Goal: Information Seeking & Learning: Learn about a topic

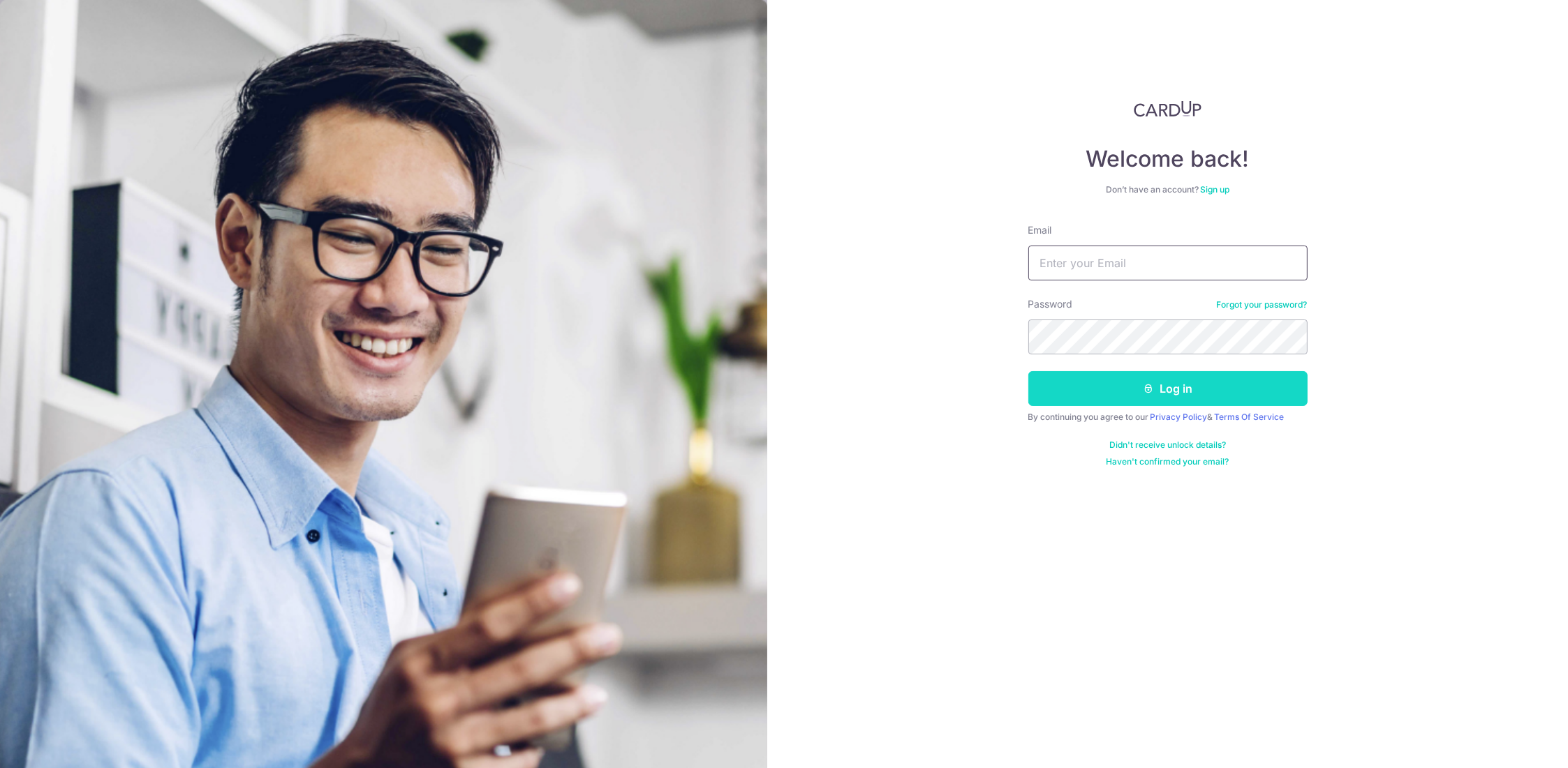
type input "[EMAIL_ADDRESS][DOMAIN_NAME]"
click at [1175, 393] on button "Log in" at bounding box center [1167, 388] width 279 height 35
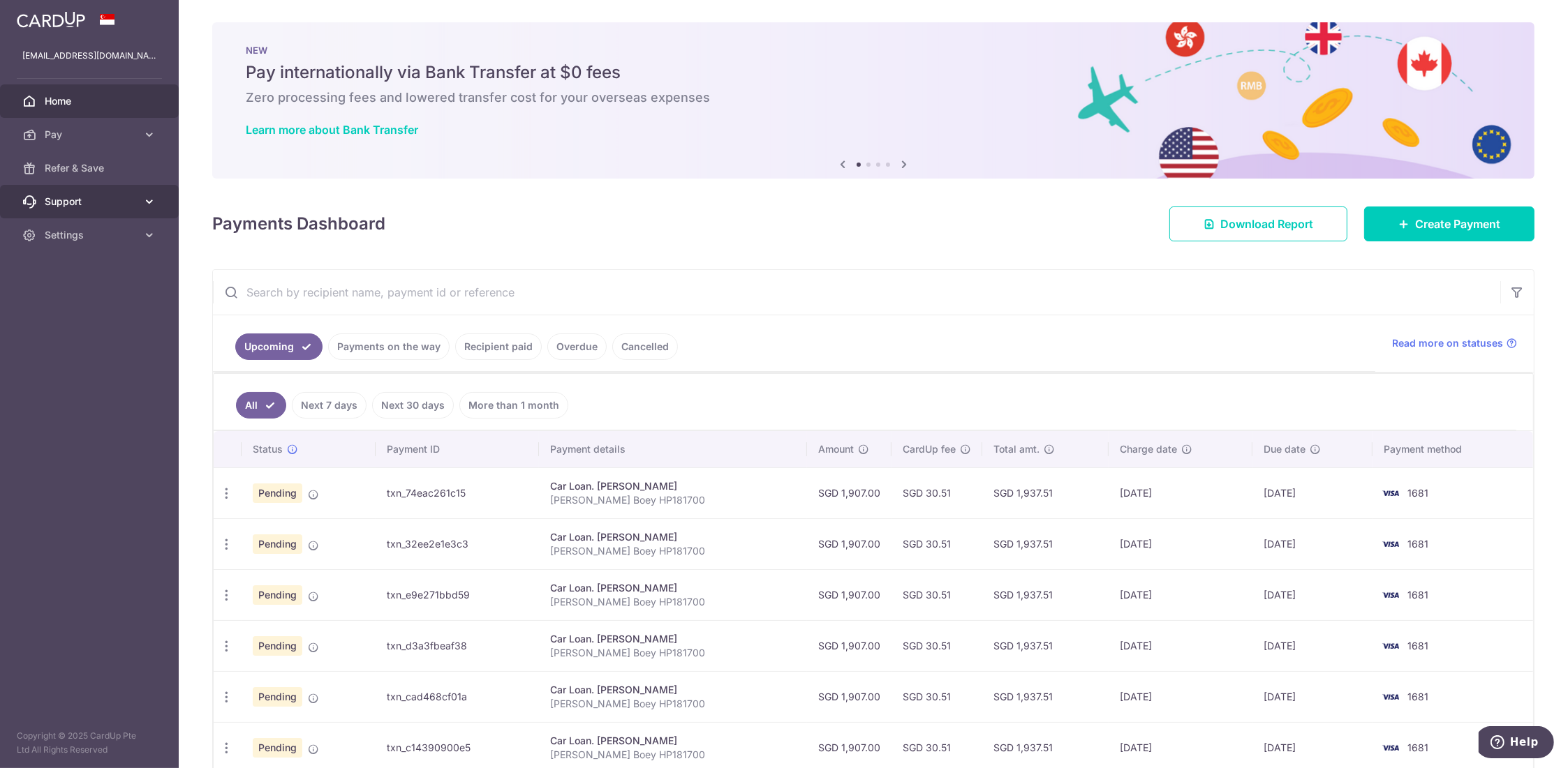
click at [99, 205] on span "Support" at bounding box center [91, 201] width 92 height 14
click at [62, 235] on span "FAQ" at bounding box center [91, 235] width 92 height 14
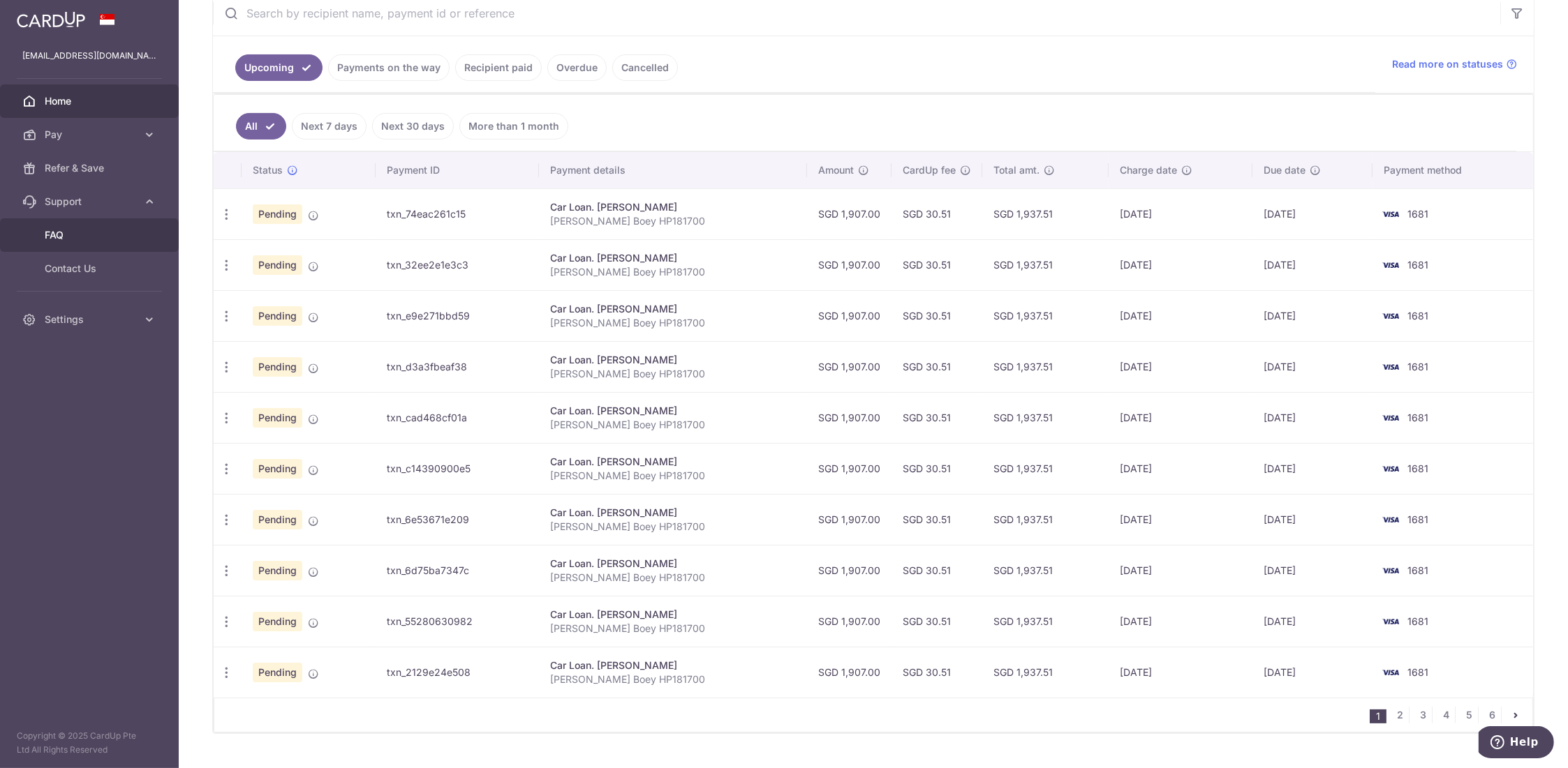
scroll to position [302, 0]
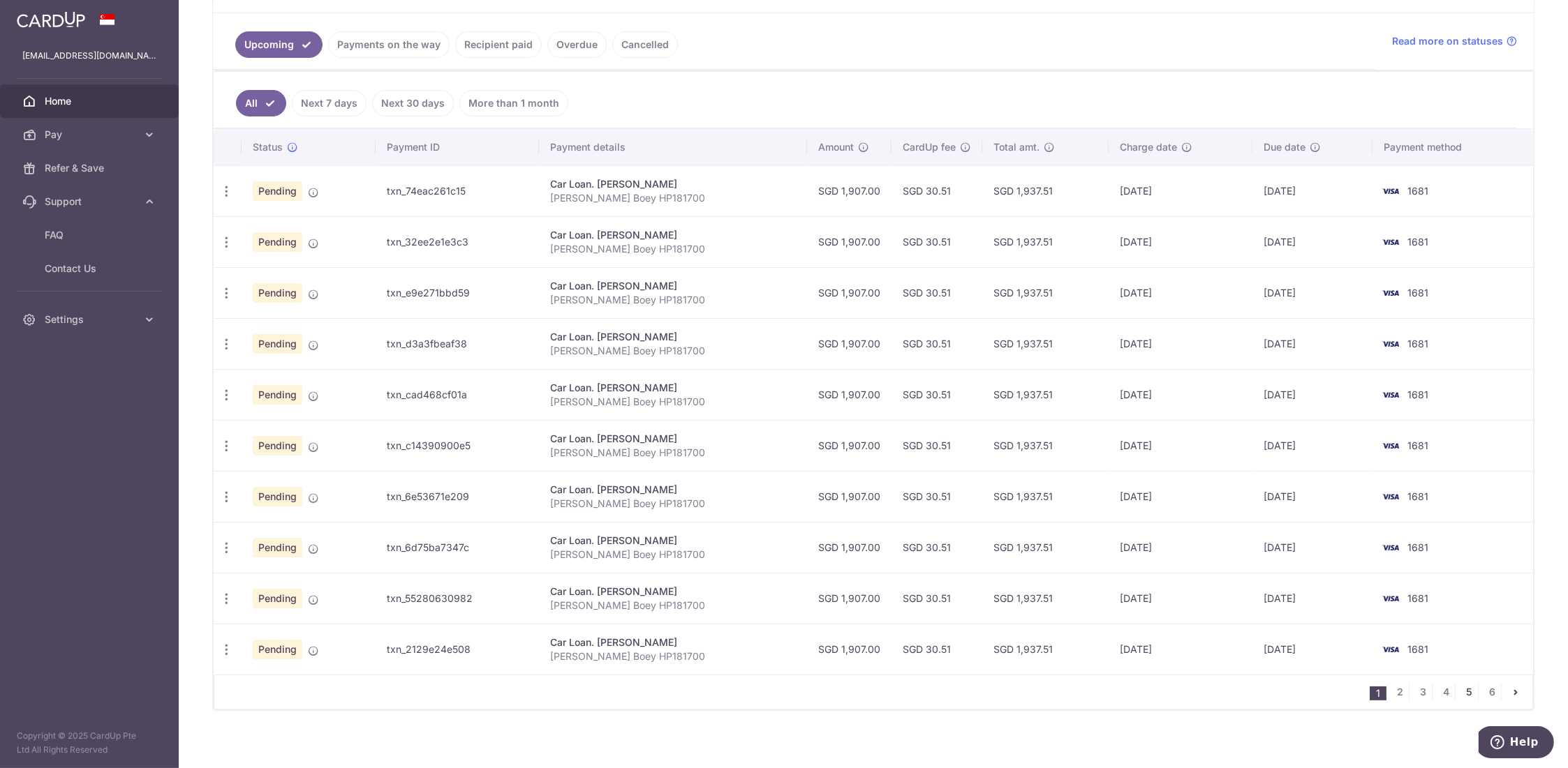
click at [1461, 686] on link "5" at bounding box center [1469, 692] width 17 height 17
click at [1484, 686] on link "6" at bounding box center [1492, 692] width 17 height 17
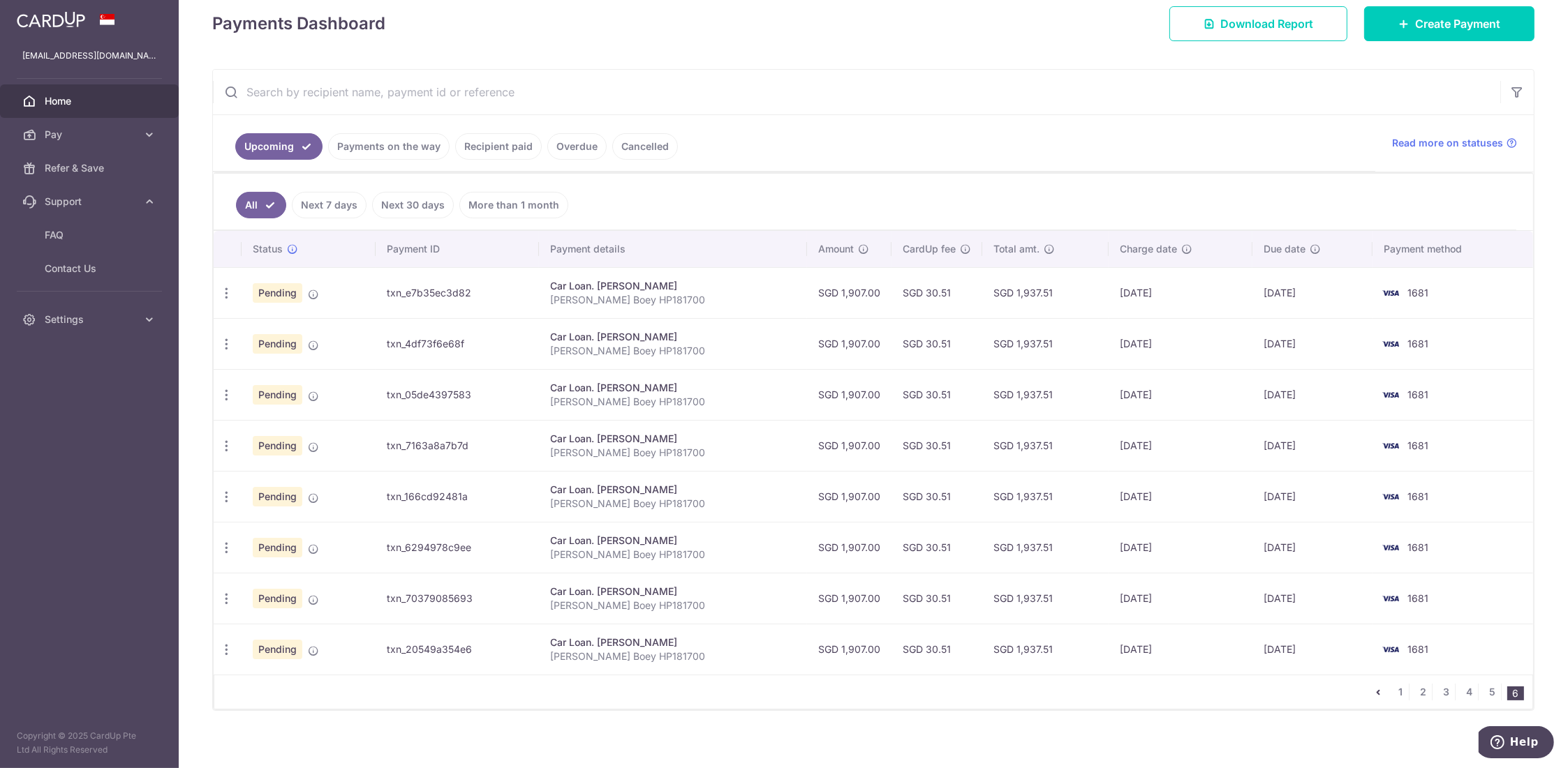
scroll to position [0, 0]
